Goal: Find specific page/section: Find specific page/section

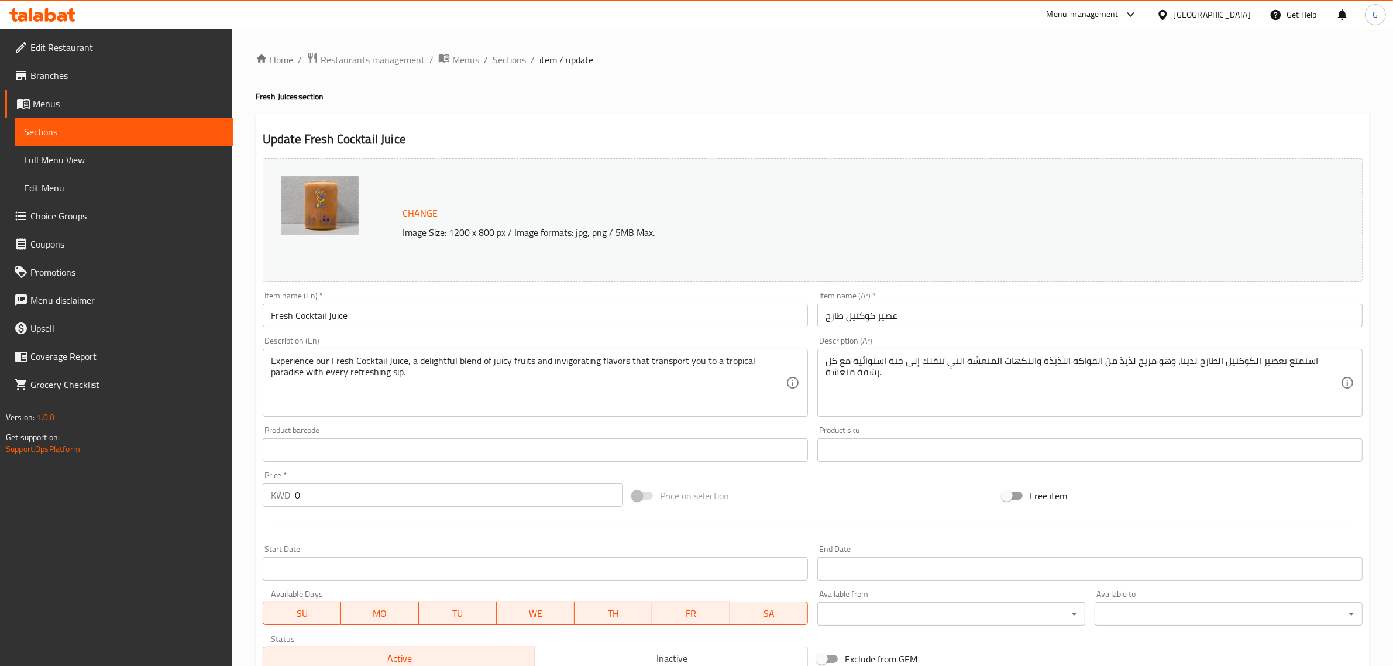
click at [1228, 13] on div "[GEOGRAPHIC_DATA]" at bounding box center [1211, 14] width 77 height 13
click at [1104, 118] on div "[GEOGRAPHIC_DATA]" at bounding box center [1162, 120] width 175 height 27
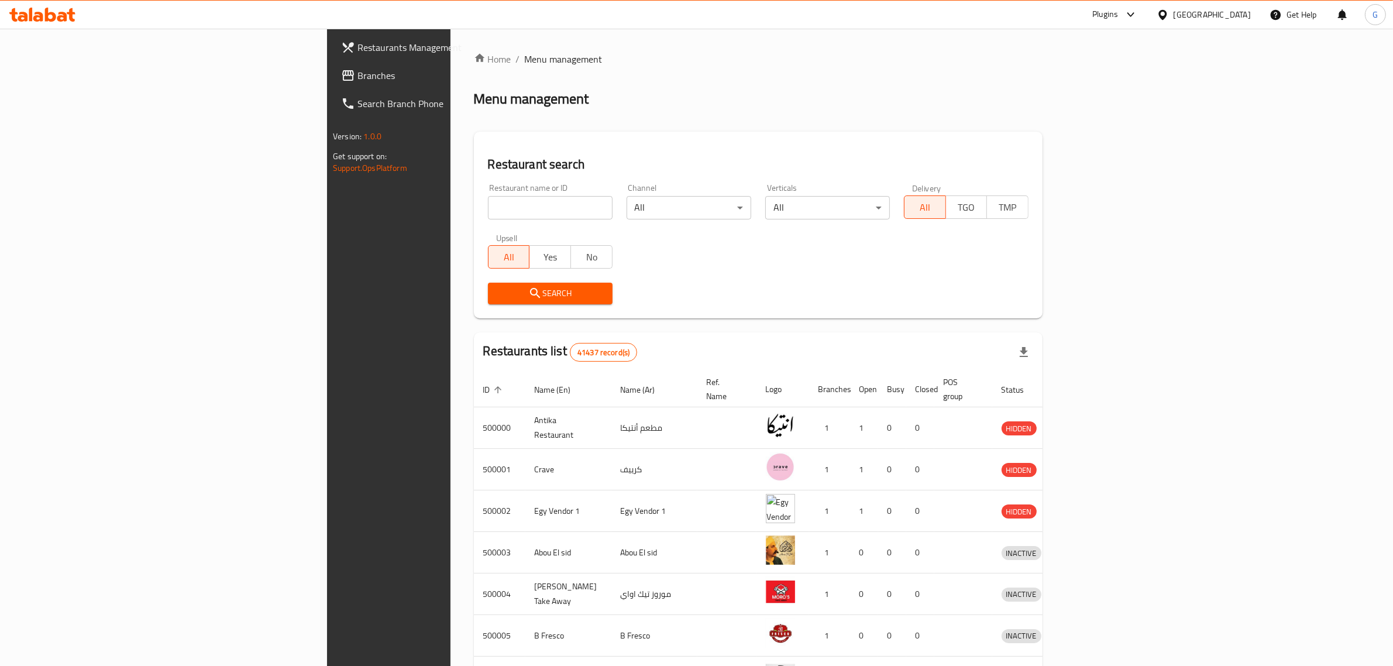
click at [488, 212] on input "search" at bounding box center [550, 207] width 125 height 23
paste input "680553"
type input "680553"
click at [497, 292] on span "Search" at bounding box center [550, 293] width 106 height 15
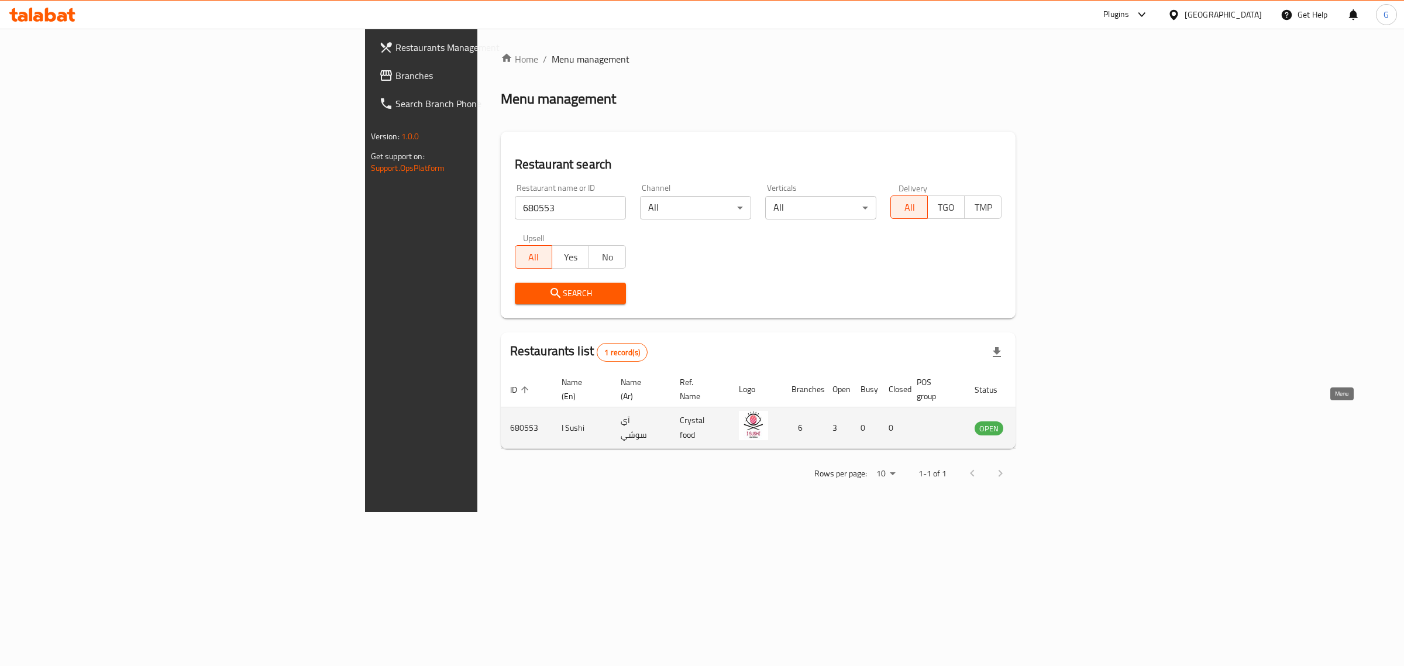
click at [1049, 424] on icon "enhanced table" at bounding box center [1043, 429] width 13 height 10
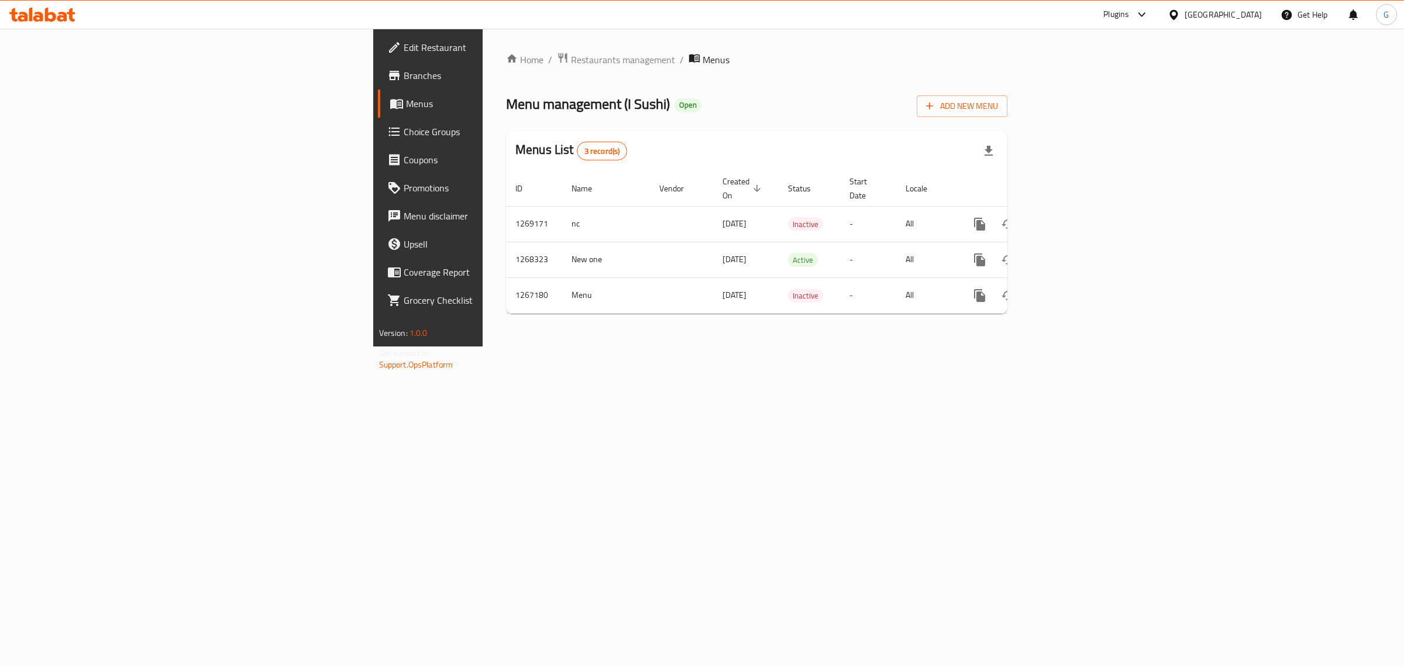
click at [404, 73] on span "Branches" at bounding box center [501, 75] width 195 height 14
